Goal: Information Seeking & Learning: Check status

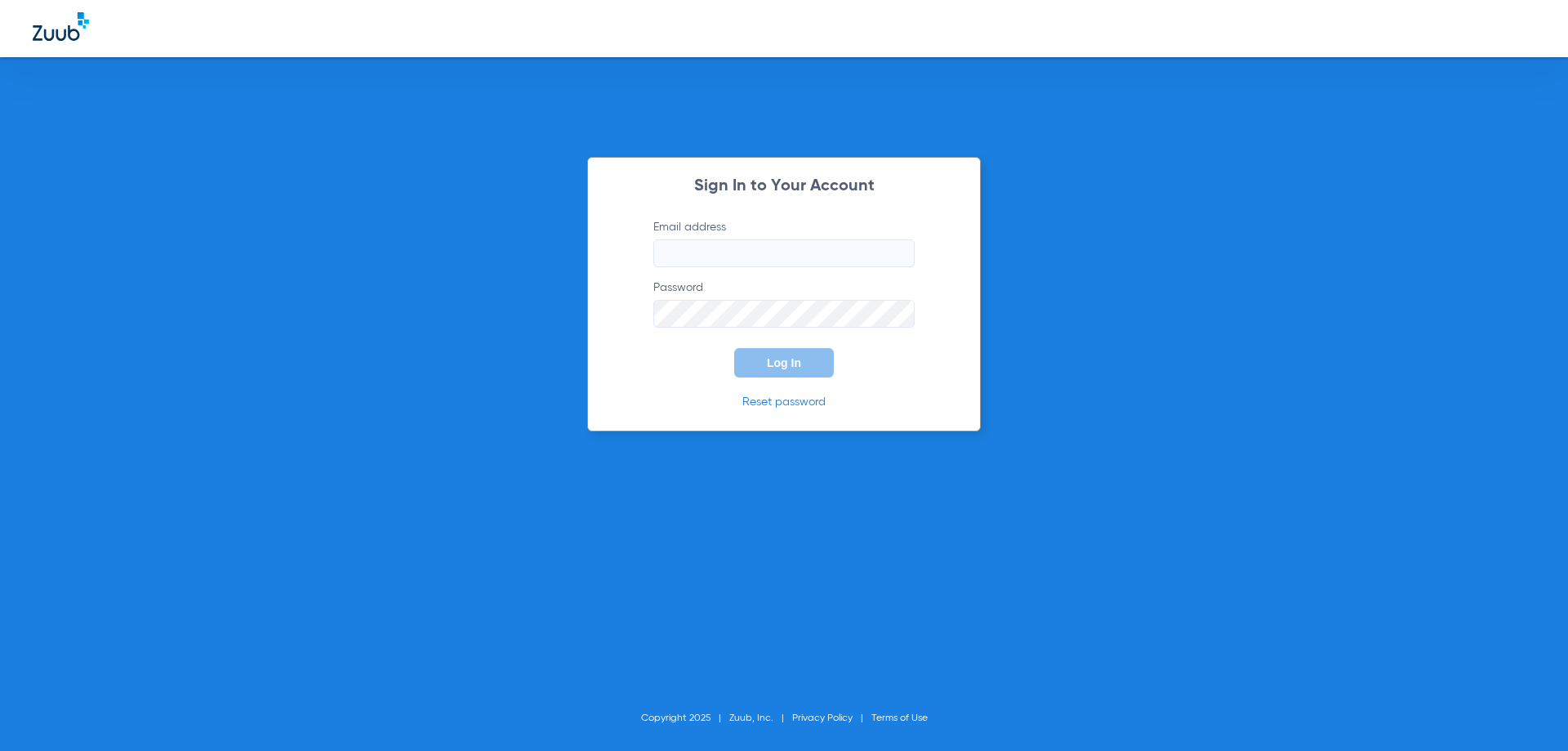
type input "[EMAIL_ADDRESS][DOMAIN_NAME]"
click at [774, 355] on button "Log In" at bounding box center [783, 362] width 99 height 30
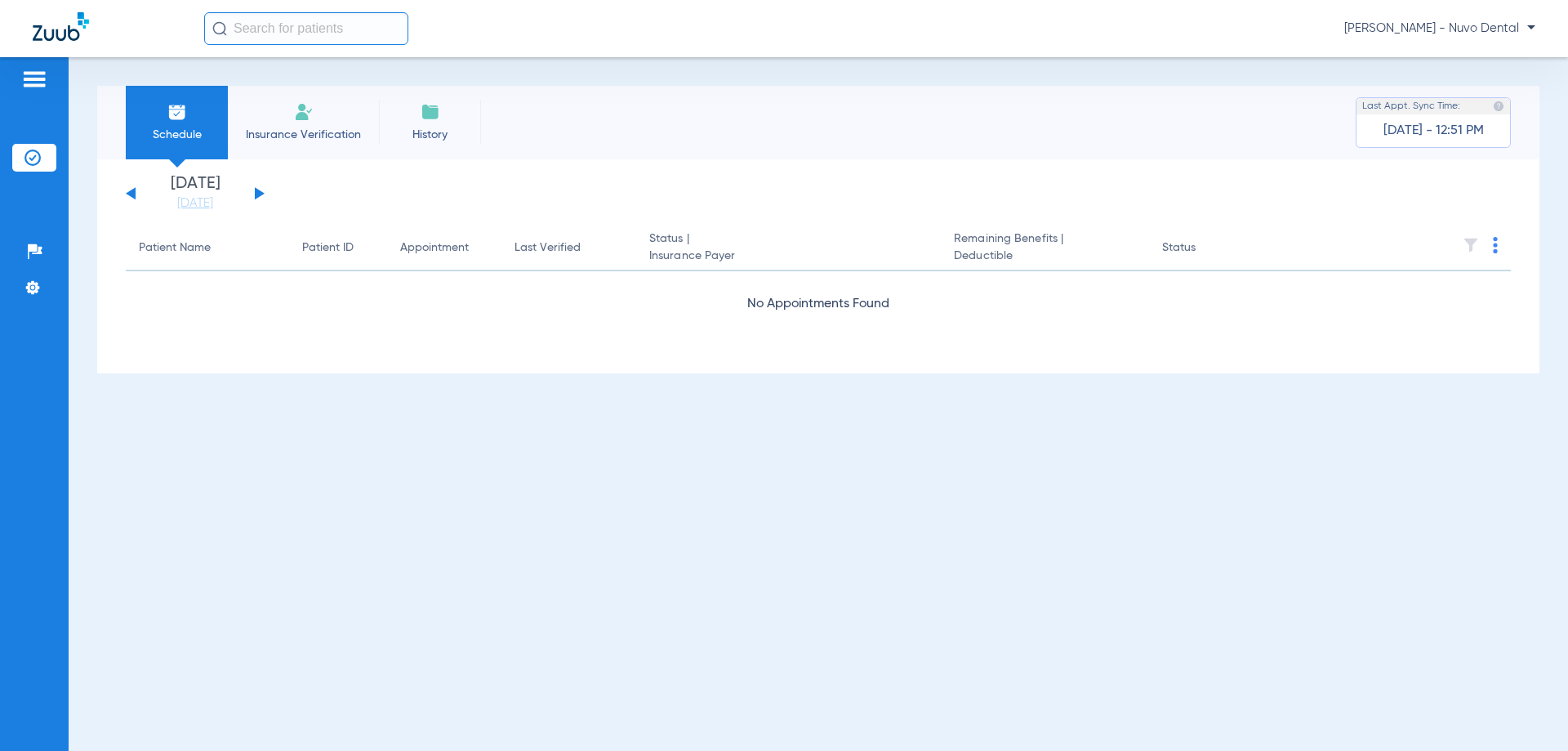
click at [294, 23] on input "text" at bounding box center [306, 29] width 204 height 32
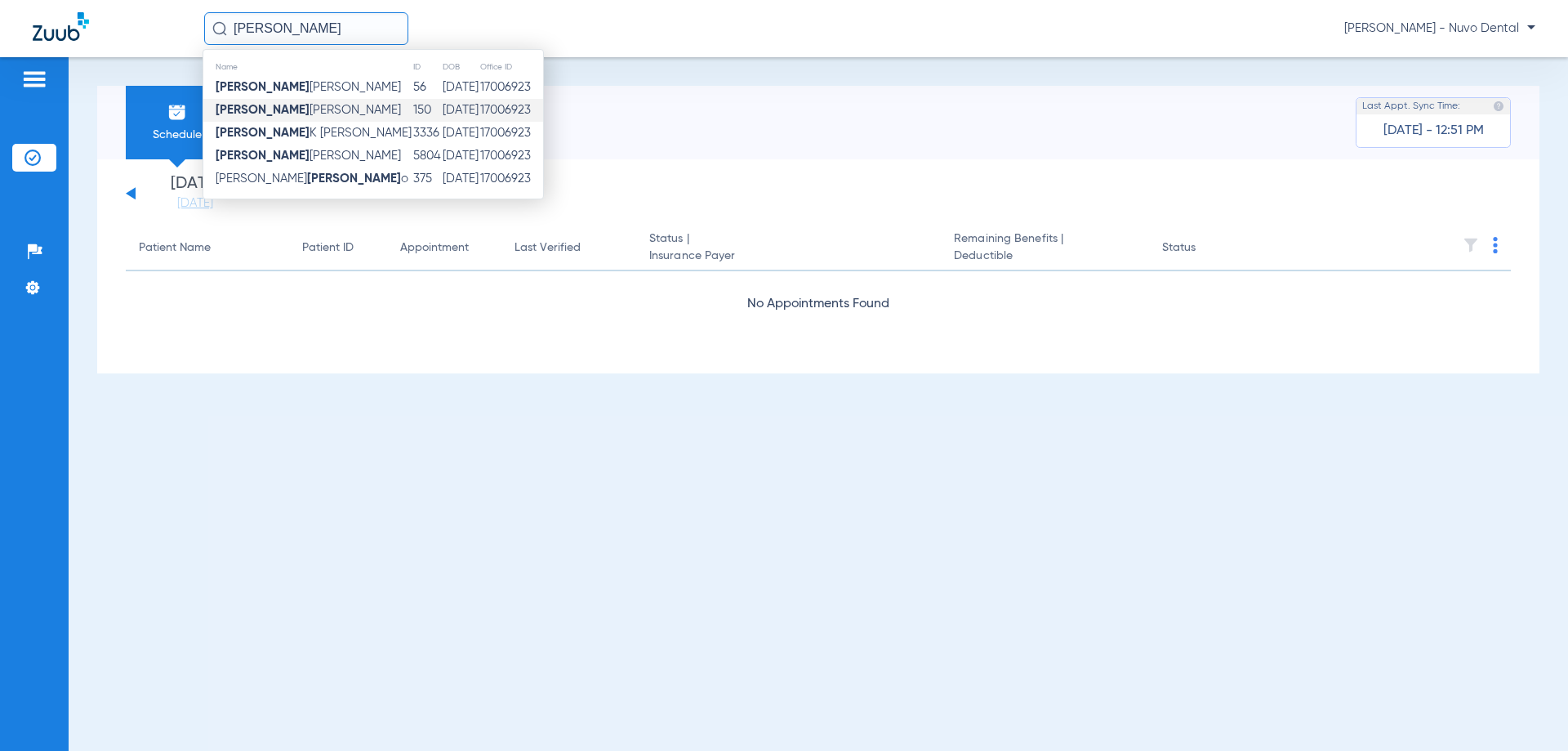
type input "[PERSON_NAME]"
click at [295, 113] on td "[PERSON_NAME]" at bounding box center [307, 110] width 209 height 23
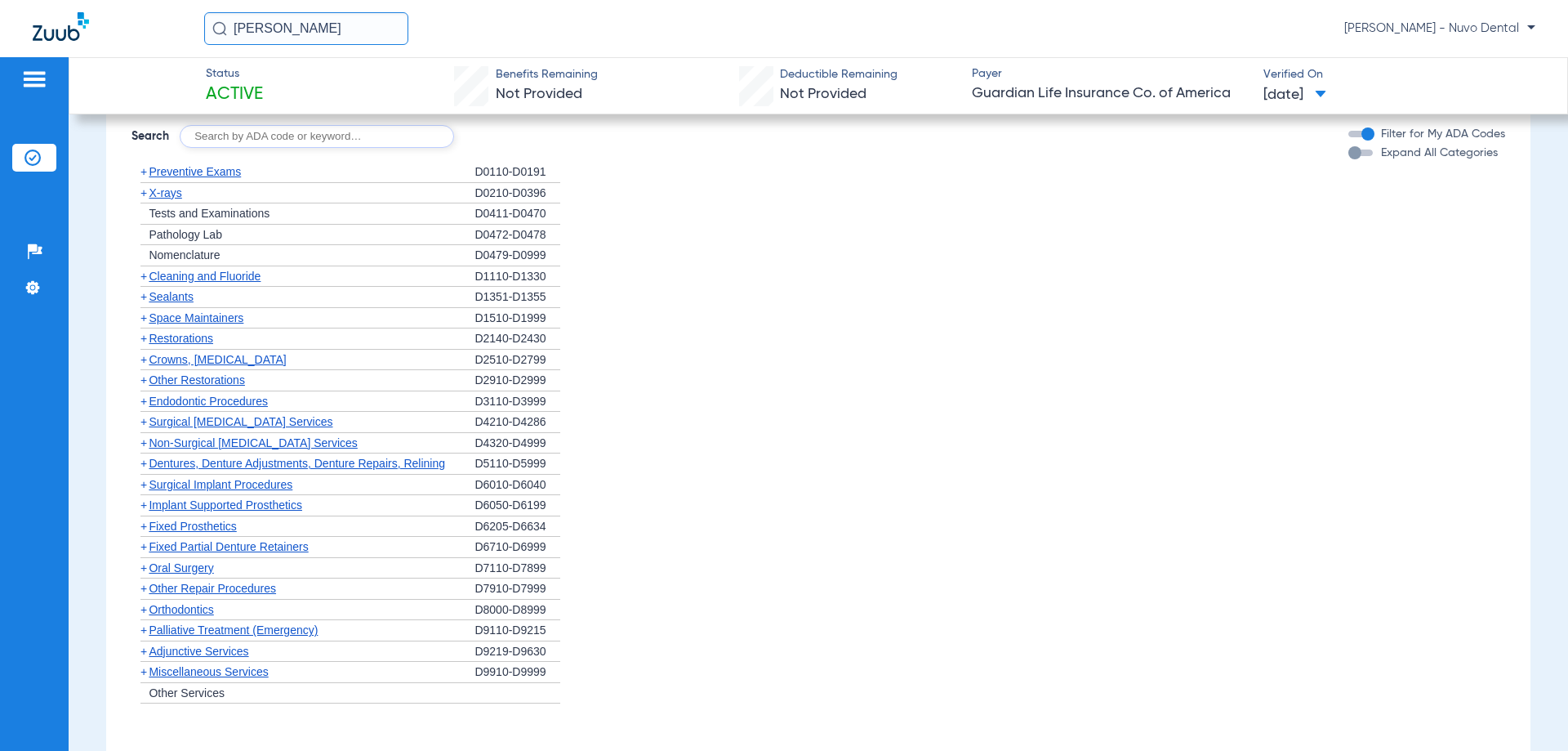
scroll to position [1552, 0]
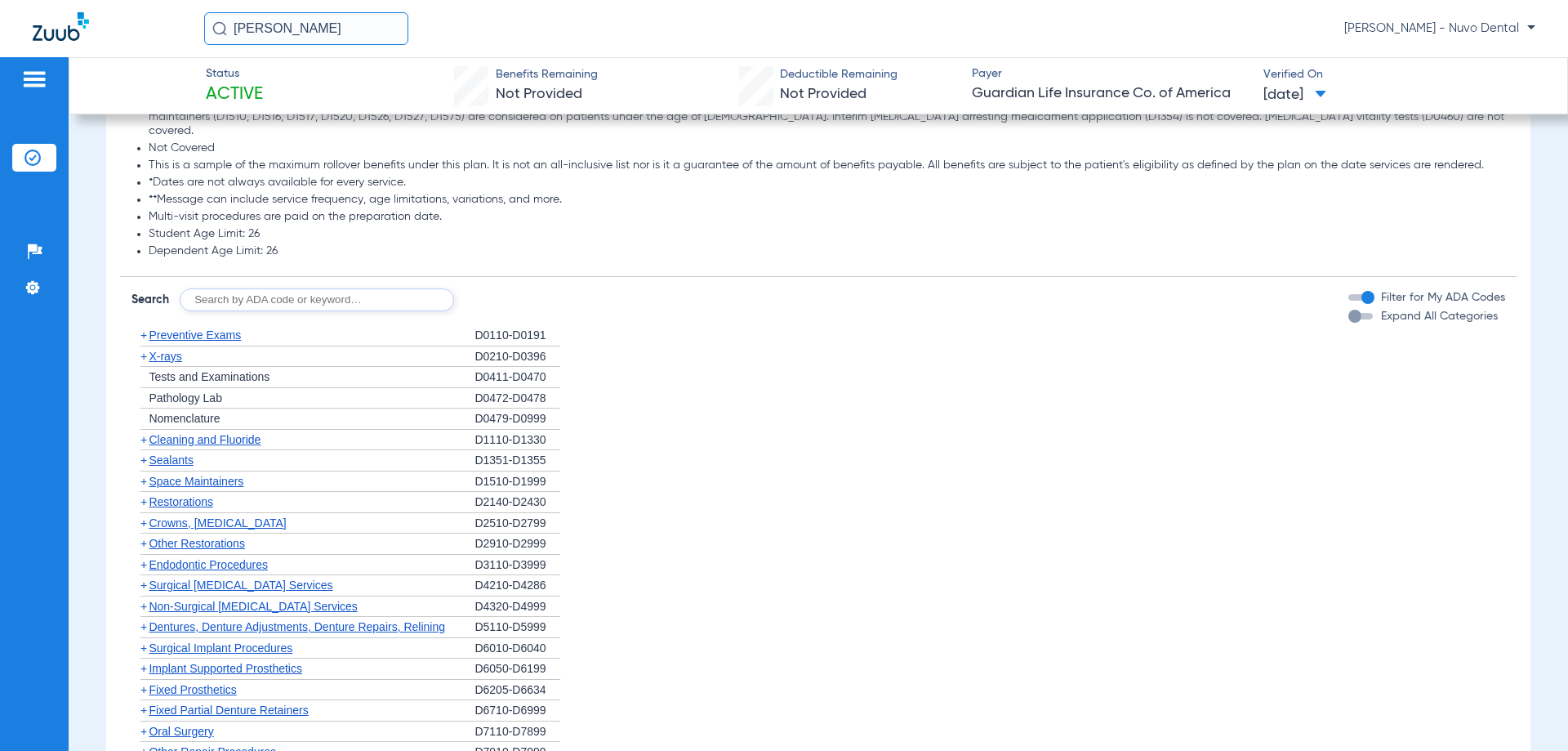
click at [237, 289] on input "text" at bounding box center [317, 300] width 274 height 23
type input "D2331"
click at [531, 293] on button "Search" at bounding box center [515, 300] width 65 height 23
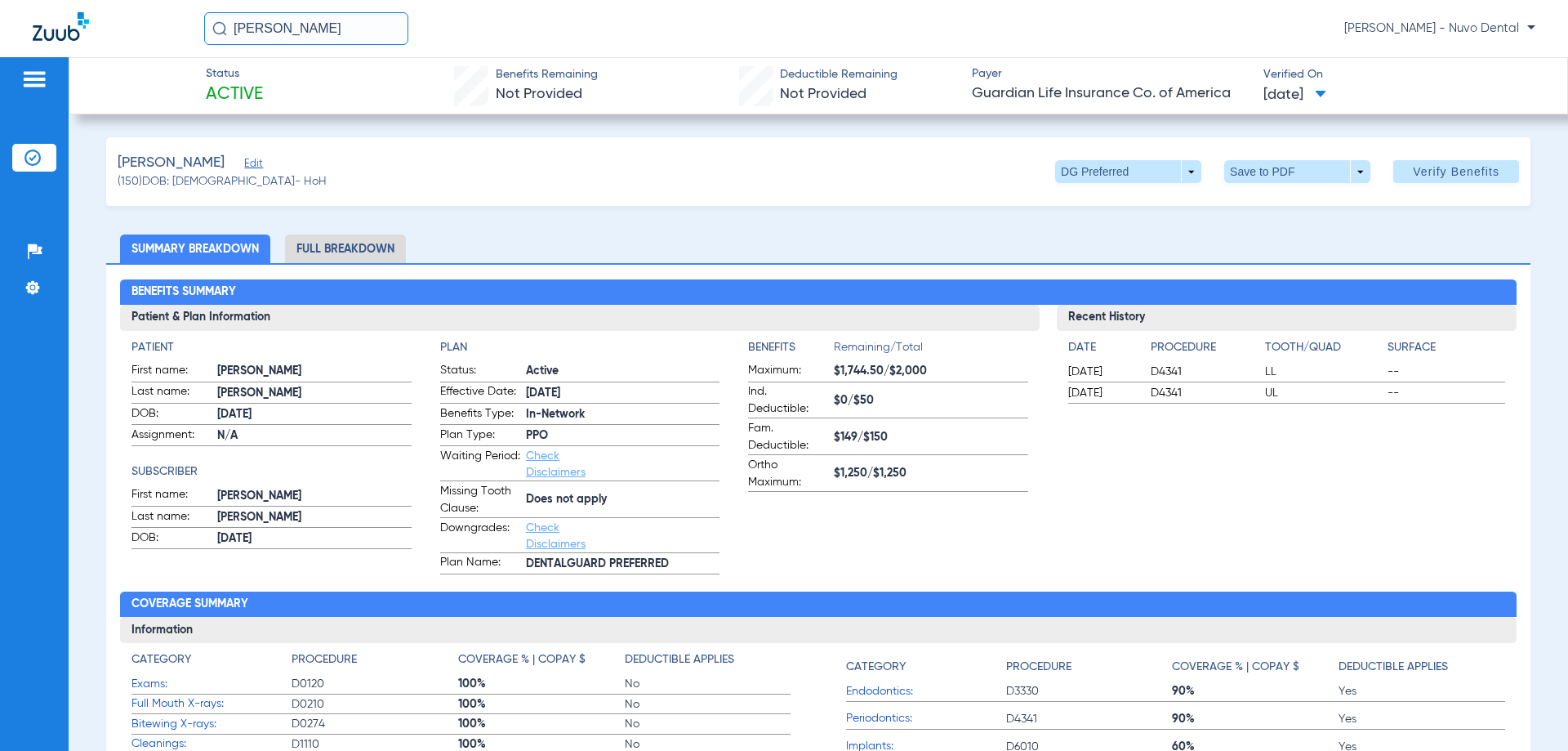
scroll to position [245, 0]
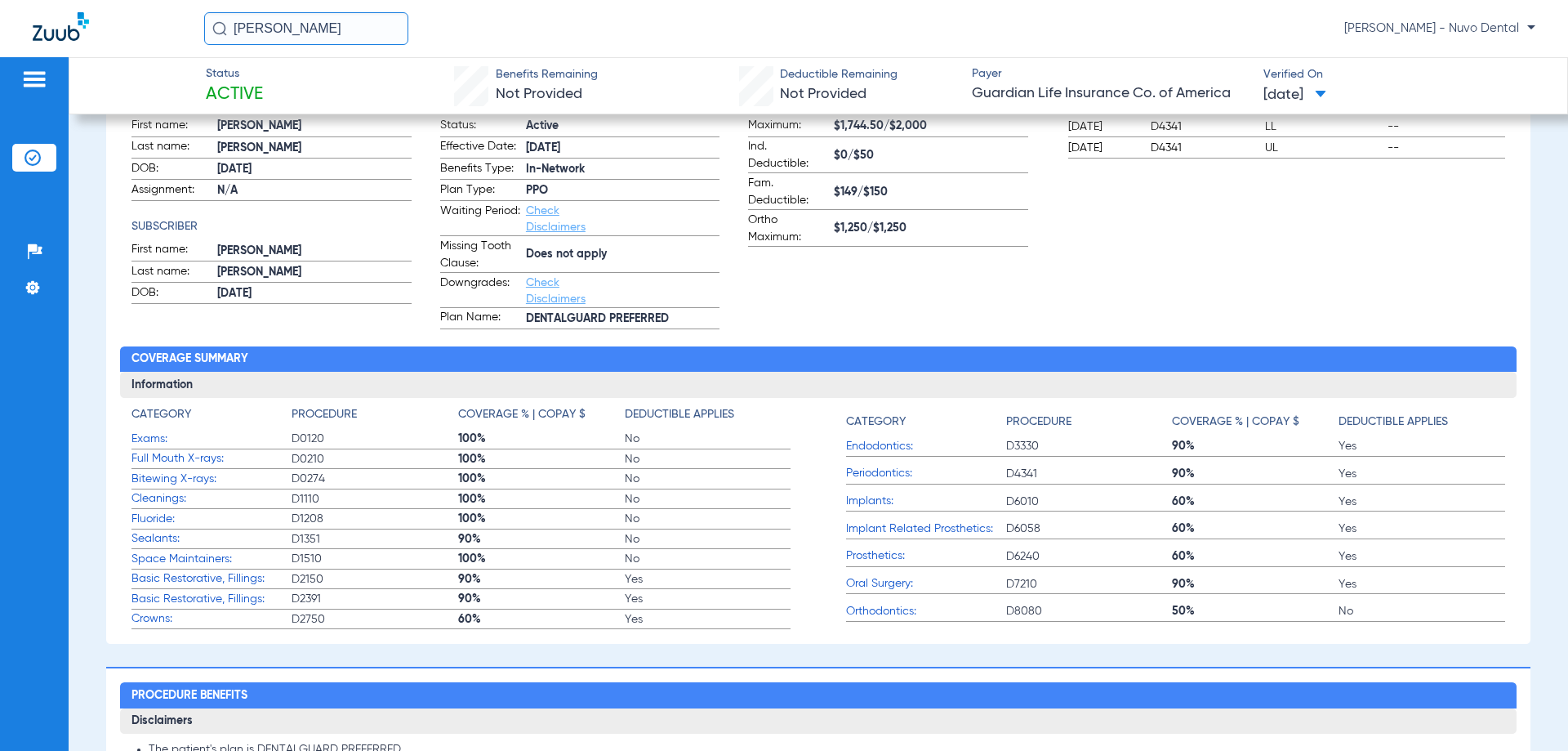
drag, startPoint x: 318, startPoint y: 34, endPoint x: 47, endPoint y: 33, distance: 271.0
click at [47, 33] on div "[PERSON_NAME] [PERSON_NAME] - Nuvo Dental" at bounding box center [784, 29] width 1568 height 57
click at [354, 43] on input "[PERSON_NAME]" at bounding box center [306, 29] width 204 height 32
type input "[PERSON_NAME]"
click at [340, 95] on td "5964" at bounding box center [358, 88] width 37 height 23
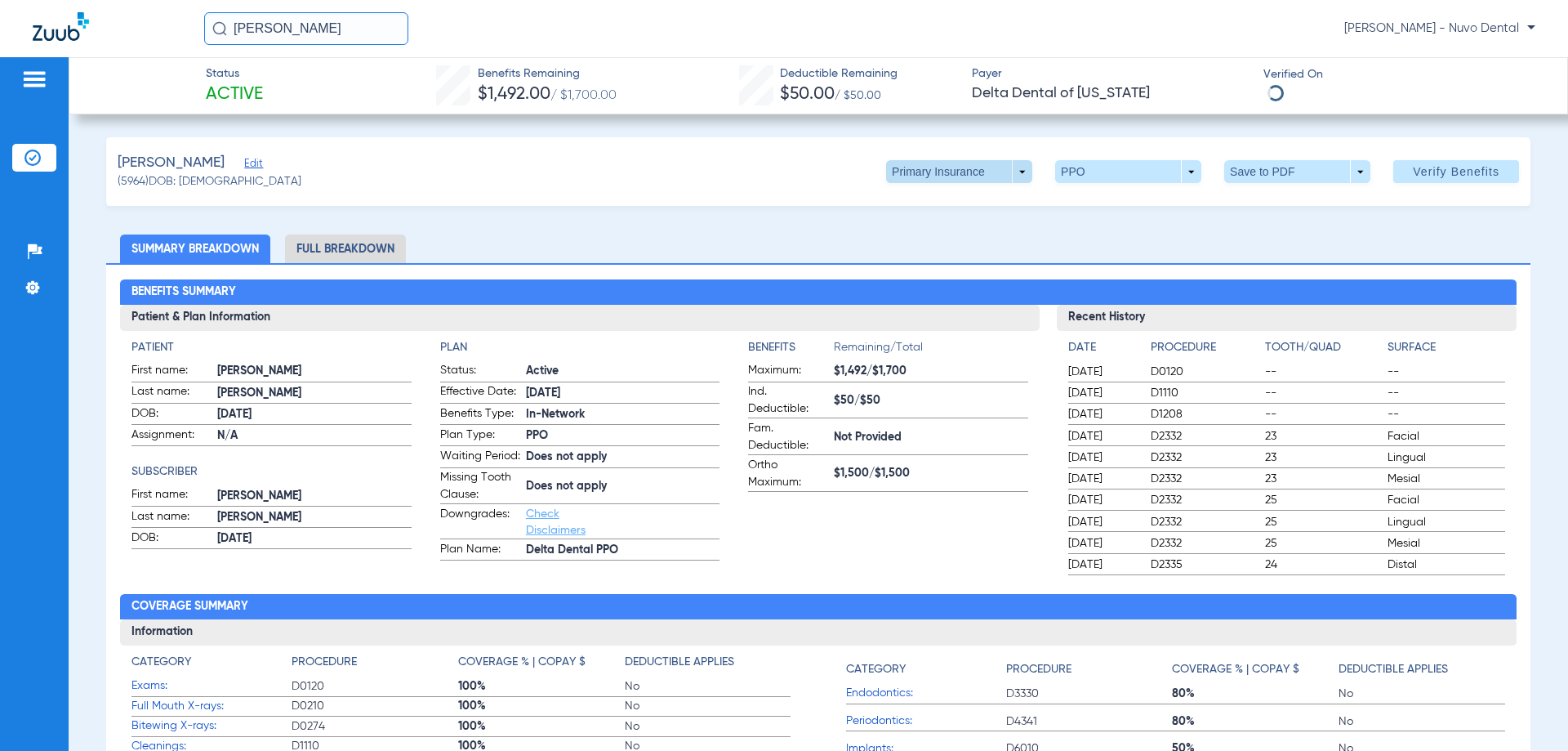
click at [975, 168] on span at bounding box center [959, 172] width 146 height 23
click at [968, 233] on span "Secondary Insurance" at bounding box center [942, 237] width 108 height 12
click at [965, 165] on span at bounding box center [960, 172] width 39 height 39
click at [952, 199] on span "Primary Insurance" at bounding box center [942, 203] width 108 height 12
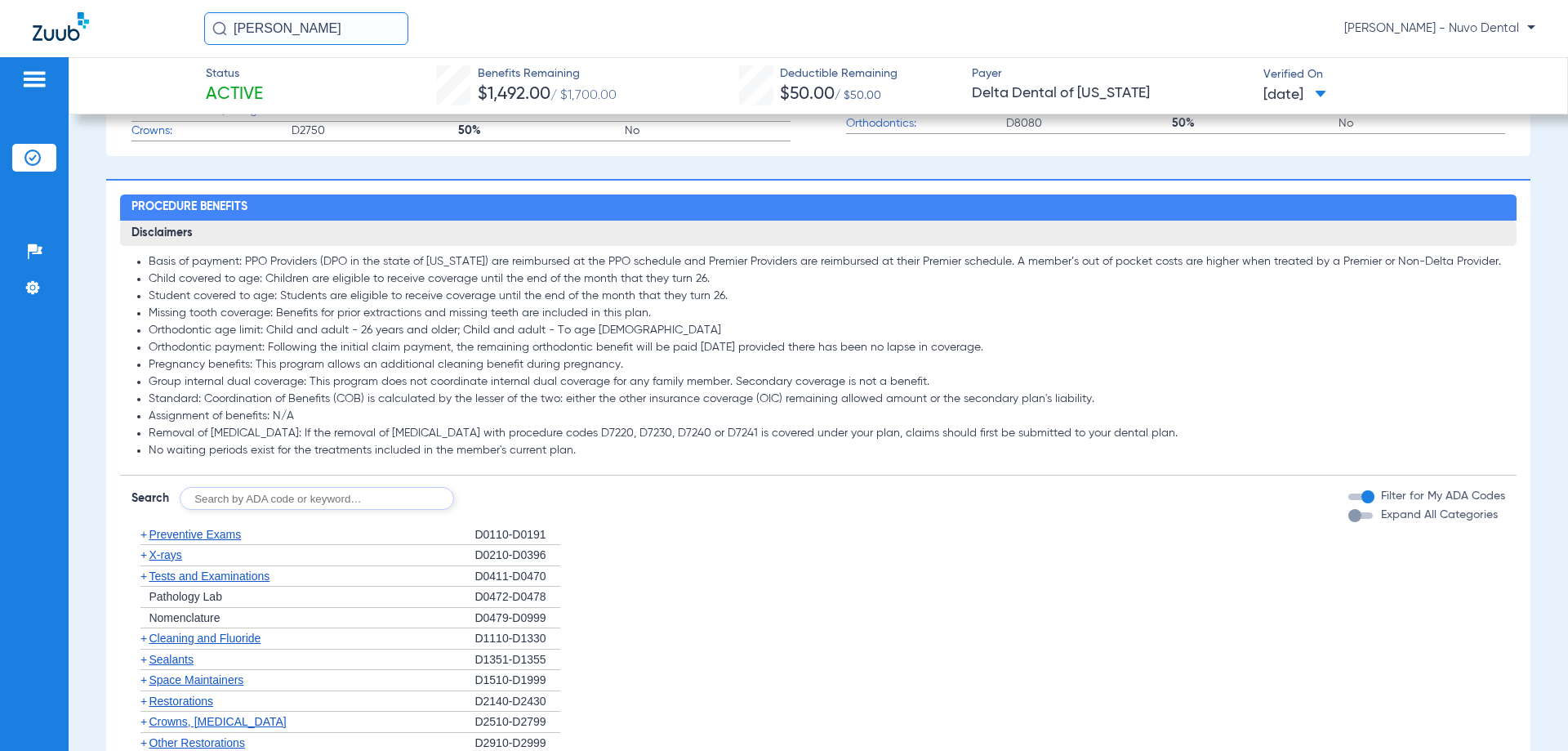
scroll to position [980, 0]
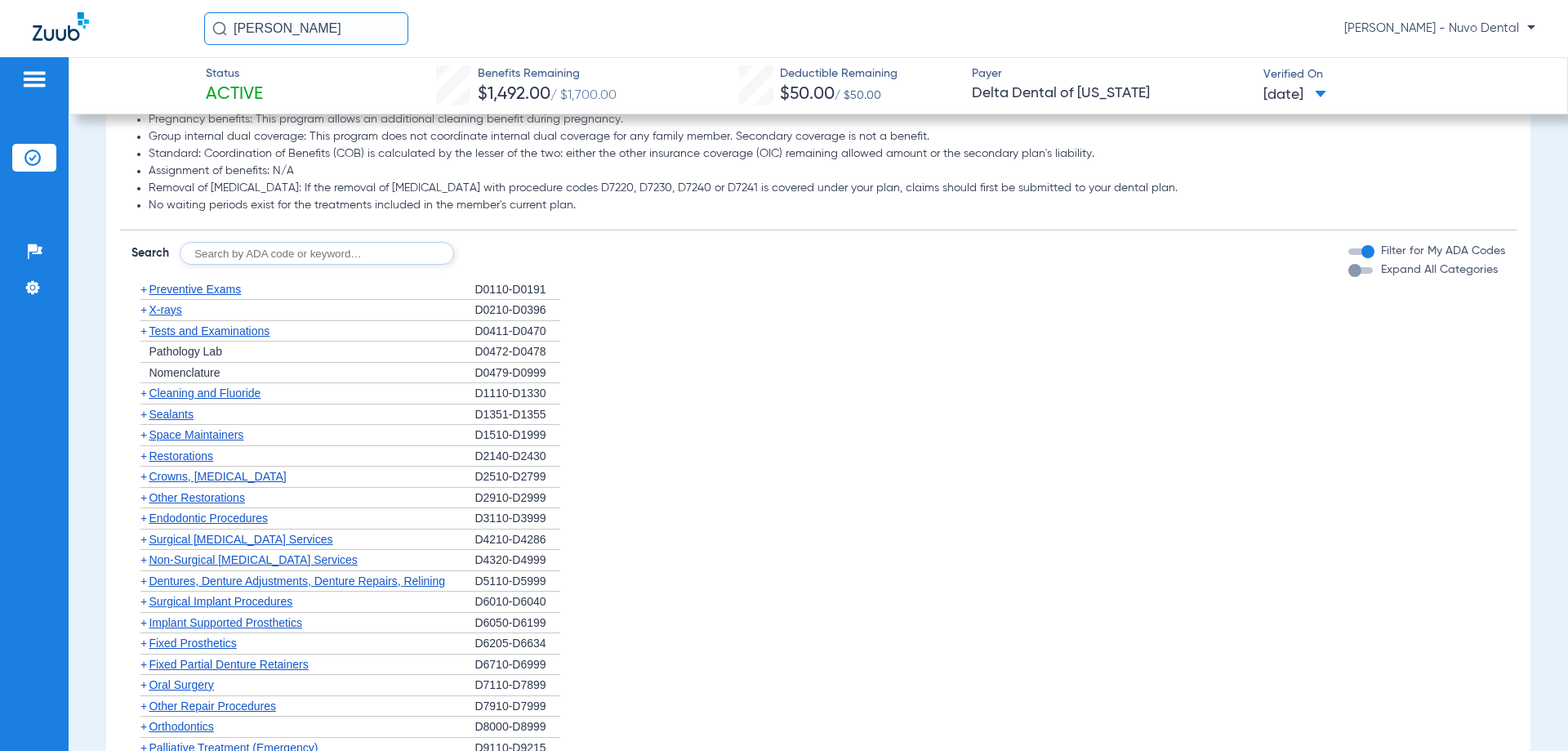
click at [296, 256] on input "text" at bounding box center [317, 254] width 274 height 23
type input "D7210"
click at [504, 245] on button "Search" at bounding box center [515, 254] width 65 height 23
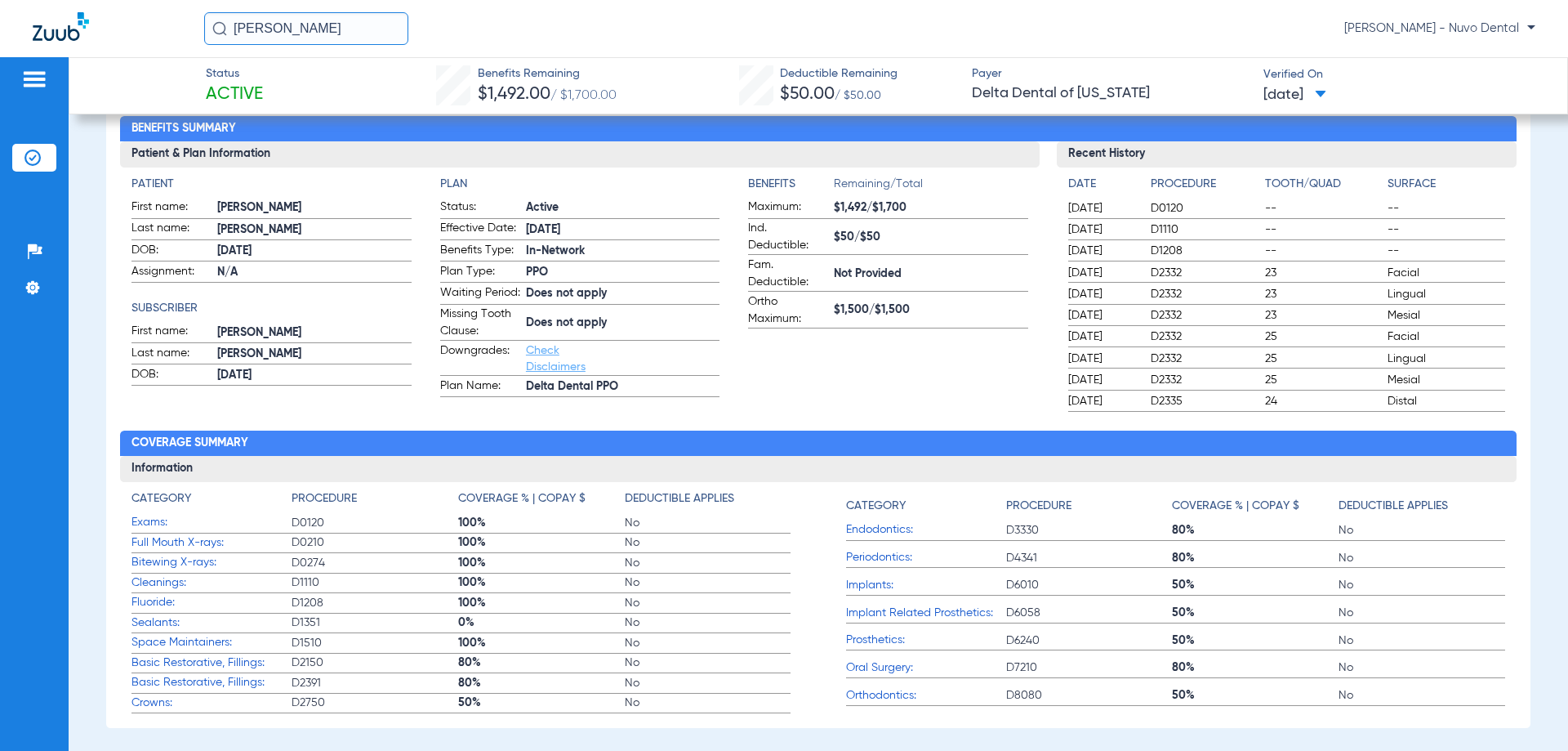
scroll to position [0, 0]
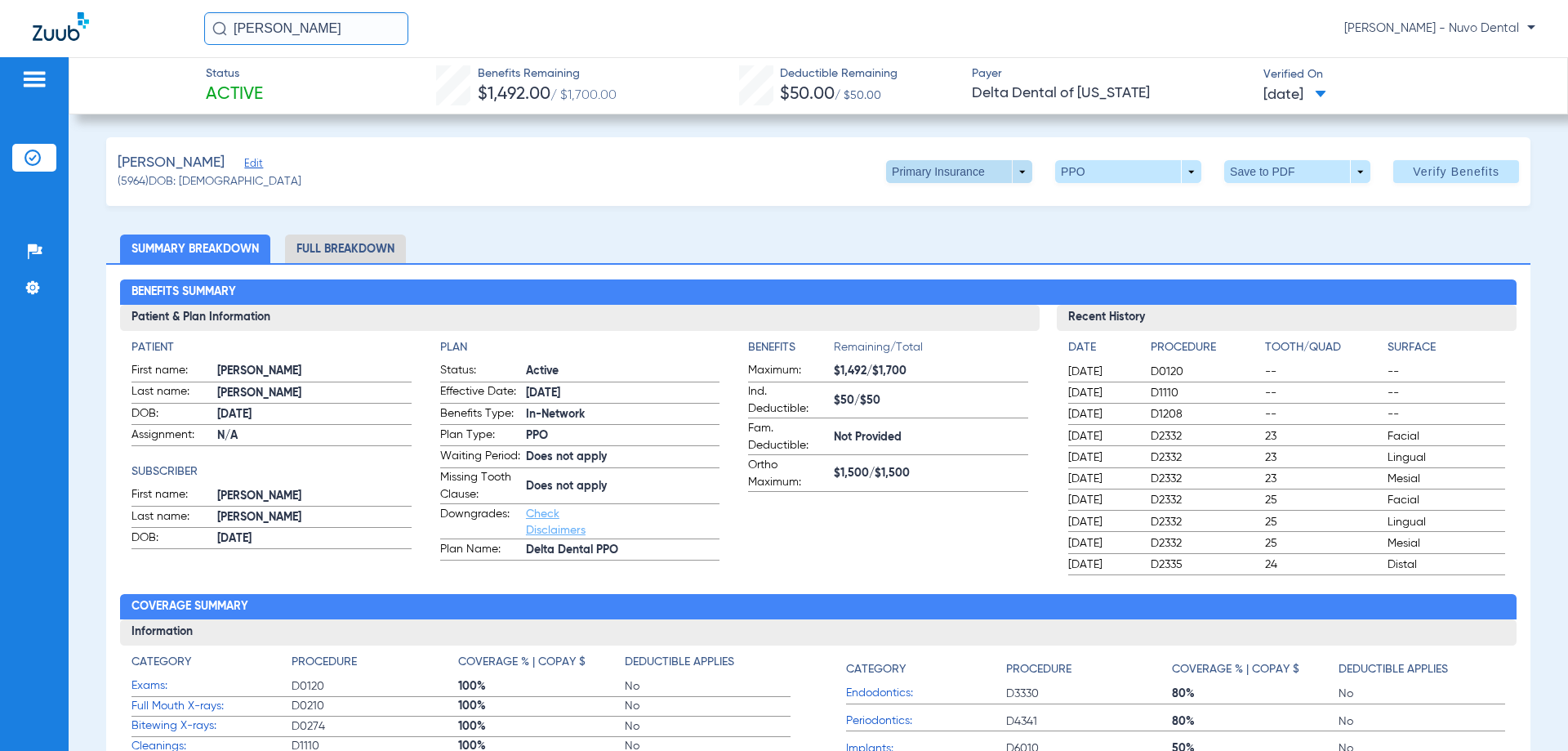
click at [940, 169] on span at bounding box center [960, 172] width 39 height 39
click at [940, 237] on span "Secondary Insurance" at bounding box center [942, 237] width 108 height 12
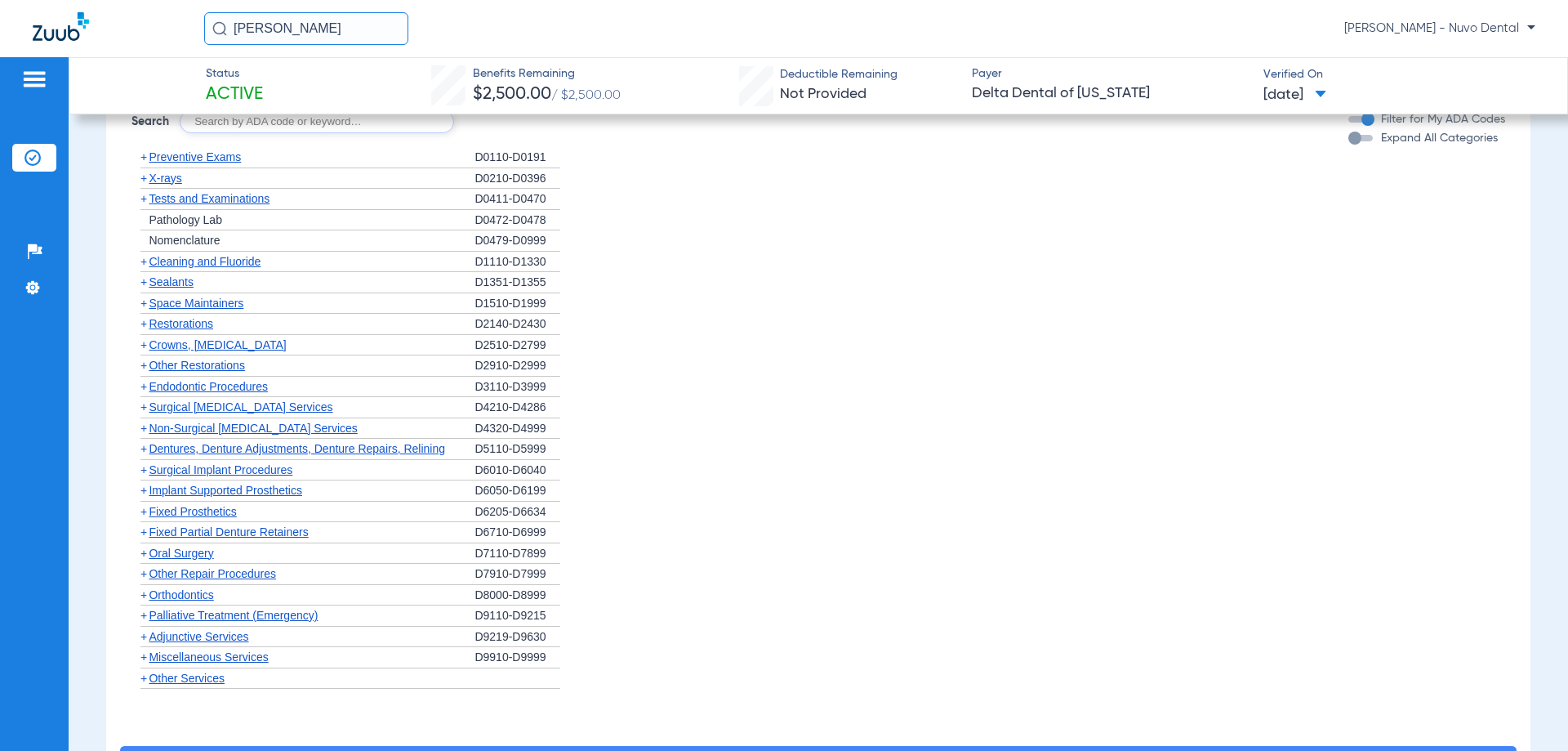
scroll to position [816, 0]
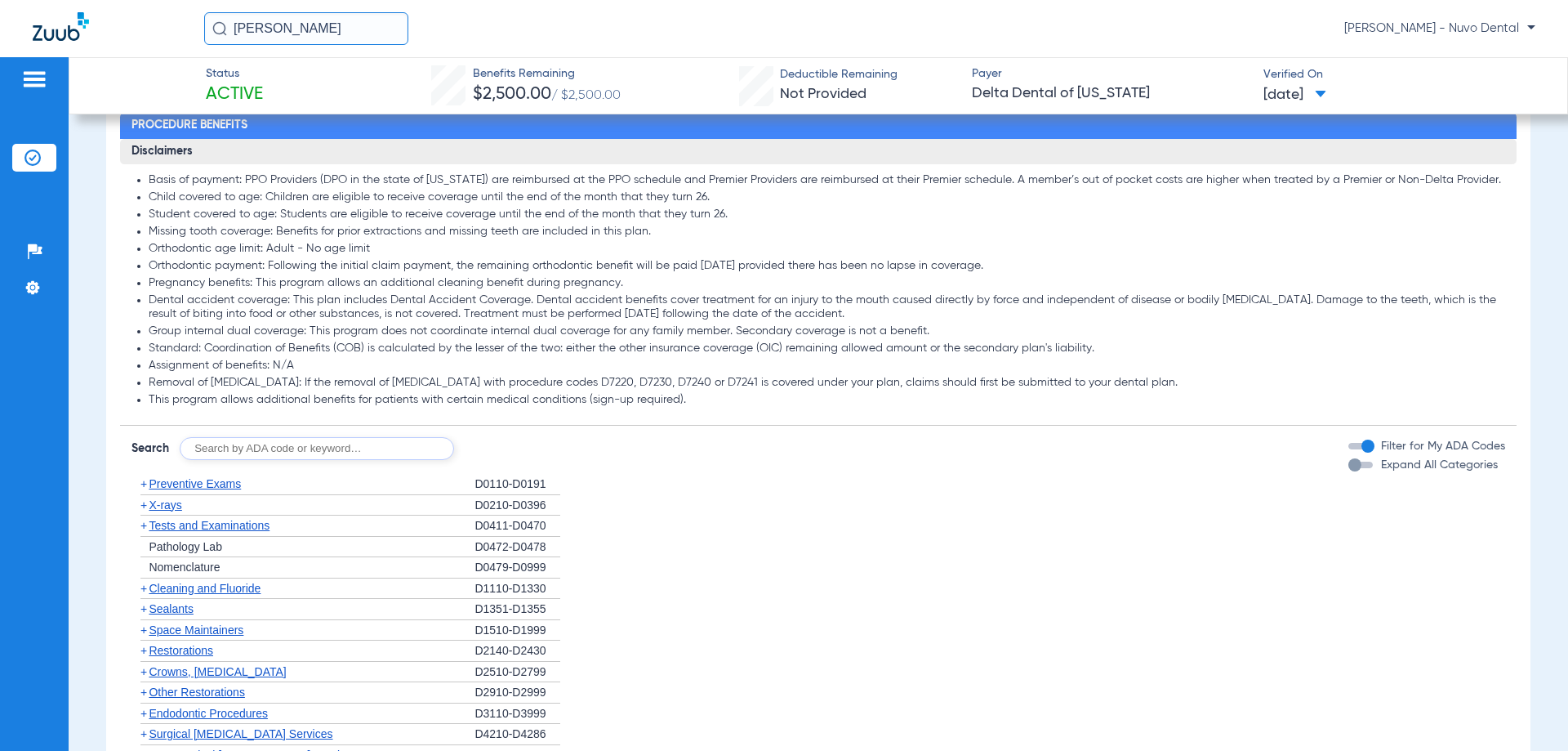
click at [258, 450] on input "text" at bounding box center [317, 449] width 274 height 23
type input "D7210"
click at [530, 447] on button "Search" at bounding box center [515, 449] width 65 height 23
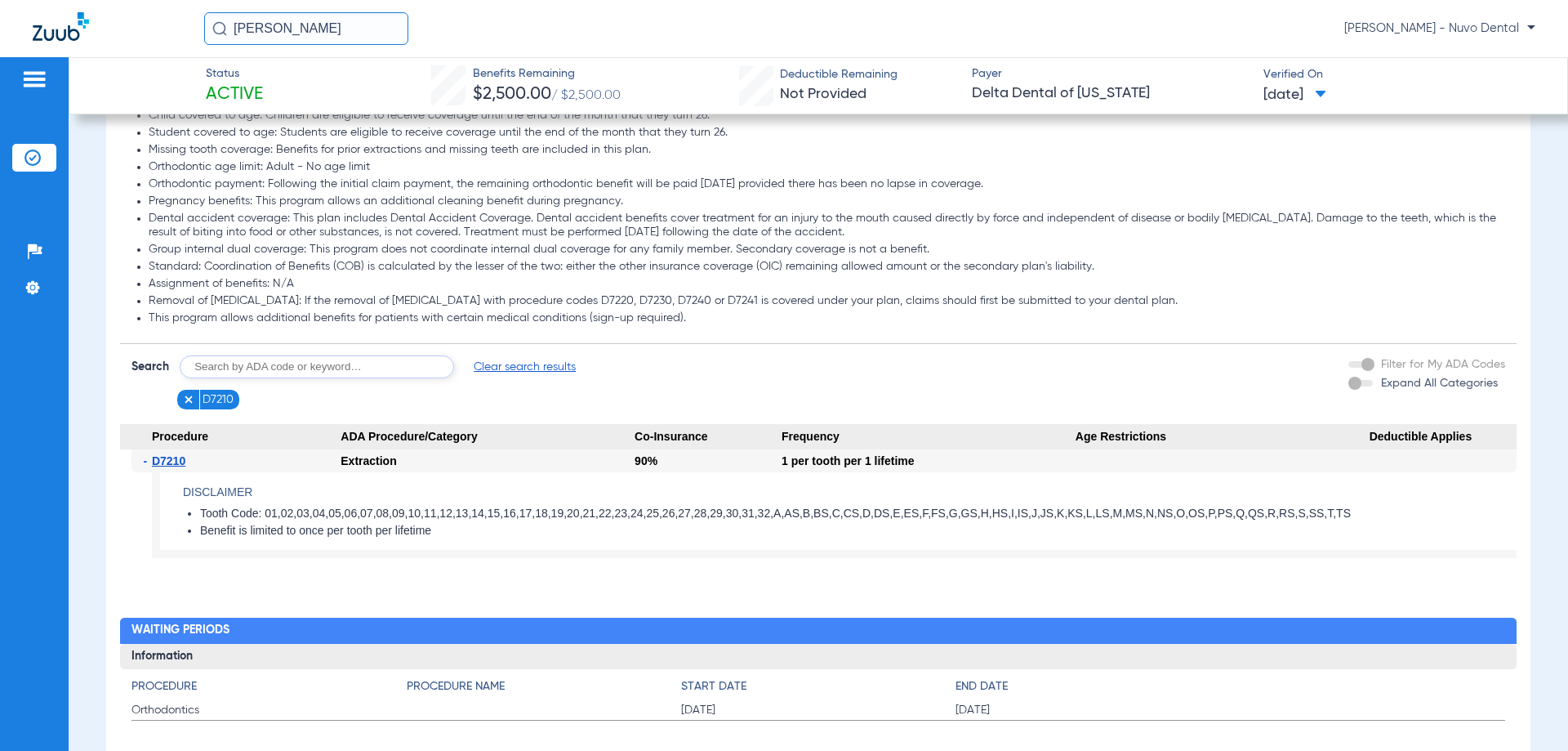
scroll to position [980, 0]
